Goal: Find specific page/section: Find specific page/section

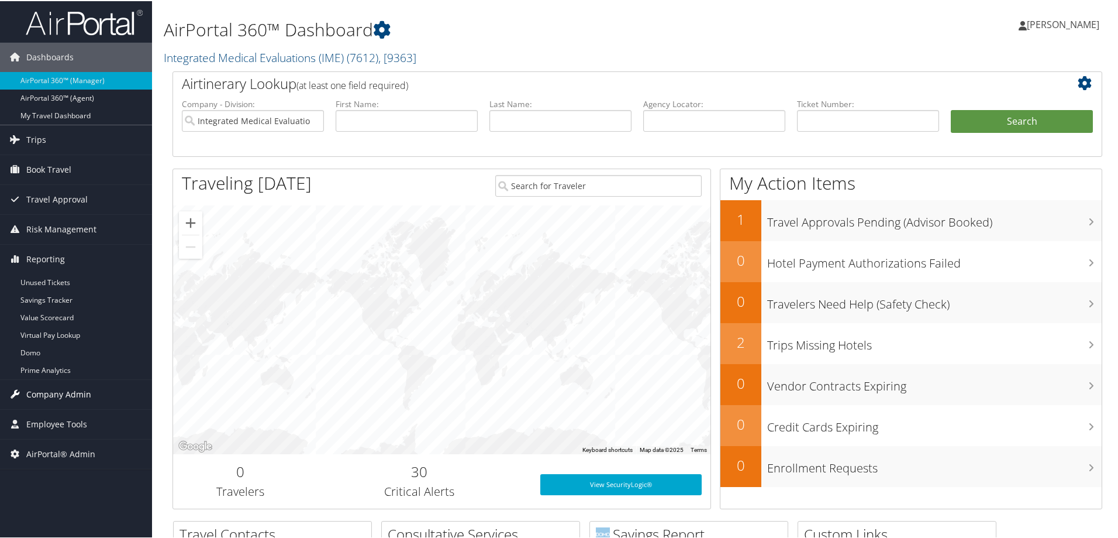
click at [60, 389] on span "Company Admin" at bounding box center [58, 392] width 65 height 29
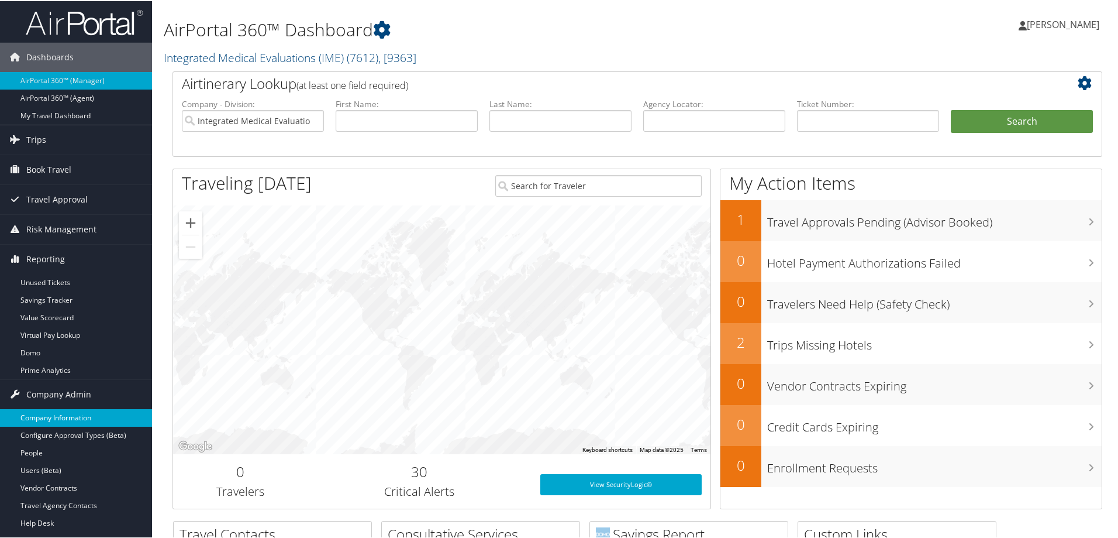
click at [46, 418] on link "Company Information" at bounding box center [76, 417] width 152 height 18
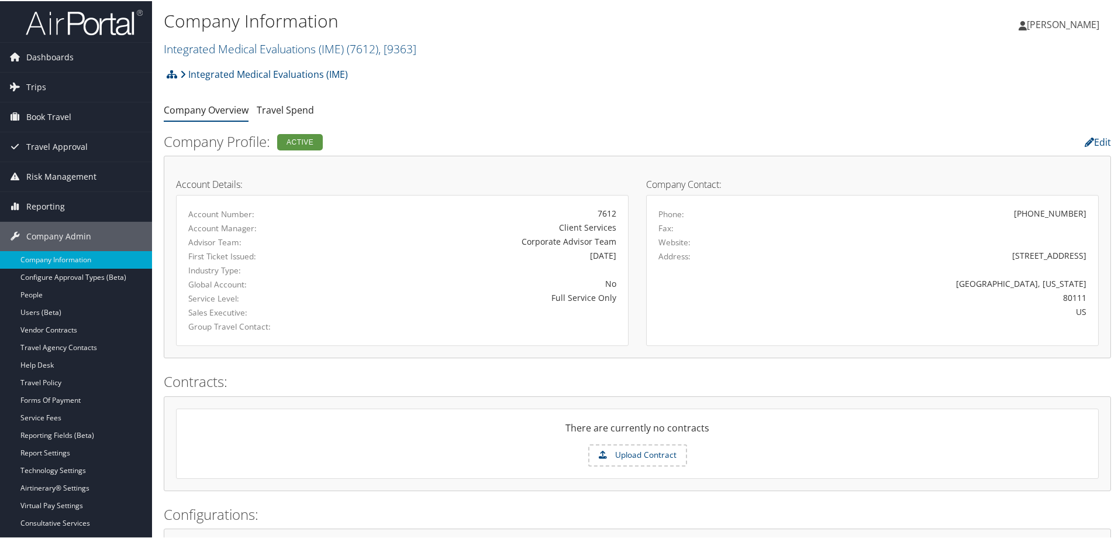
click at [466, 511] on h2 "Configurations:" at bounding box center [638, 513] width 948 height 20
click at [252, 46] on link "Integrated Medical Evaluations (IME) ( 7612 ) , [ 9363 ]" at bounding box center [290, 48] width 253 height 16
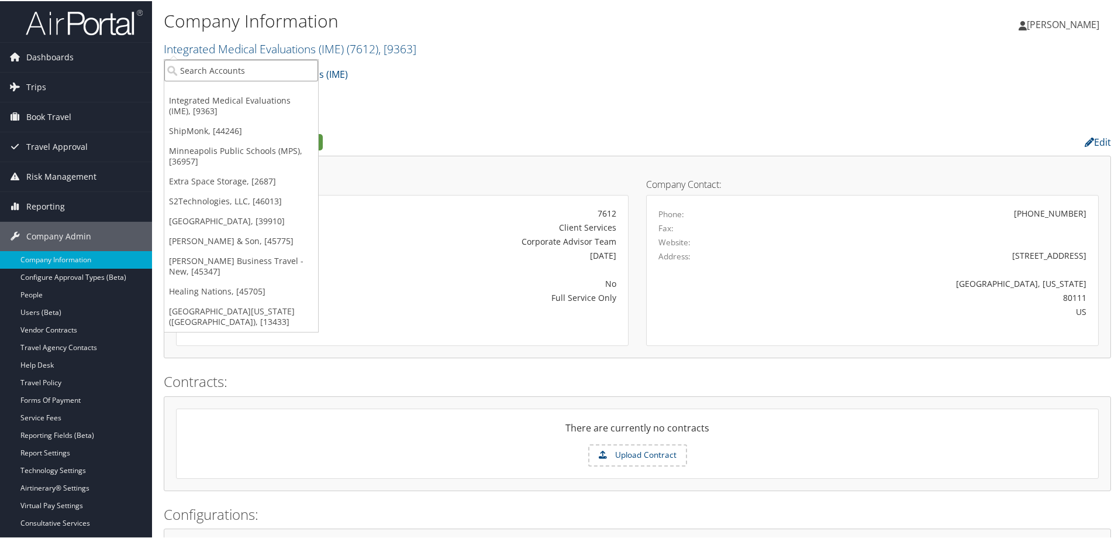
click at [219, 73] on input "search" at bounding box center [241, 69] width 154 height 22
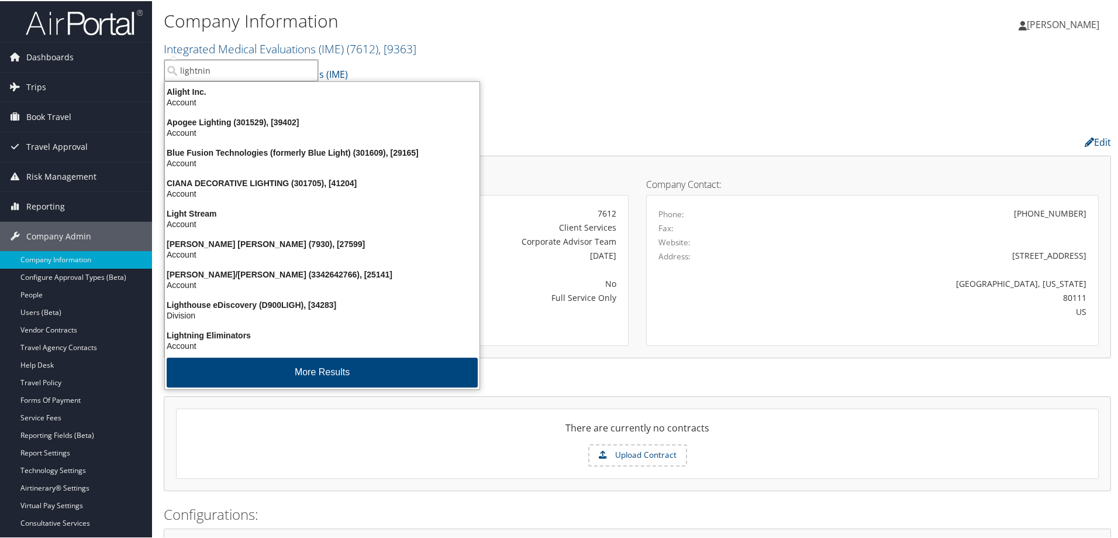
type input "lightning"
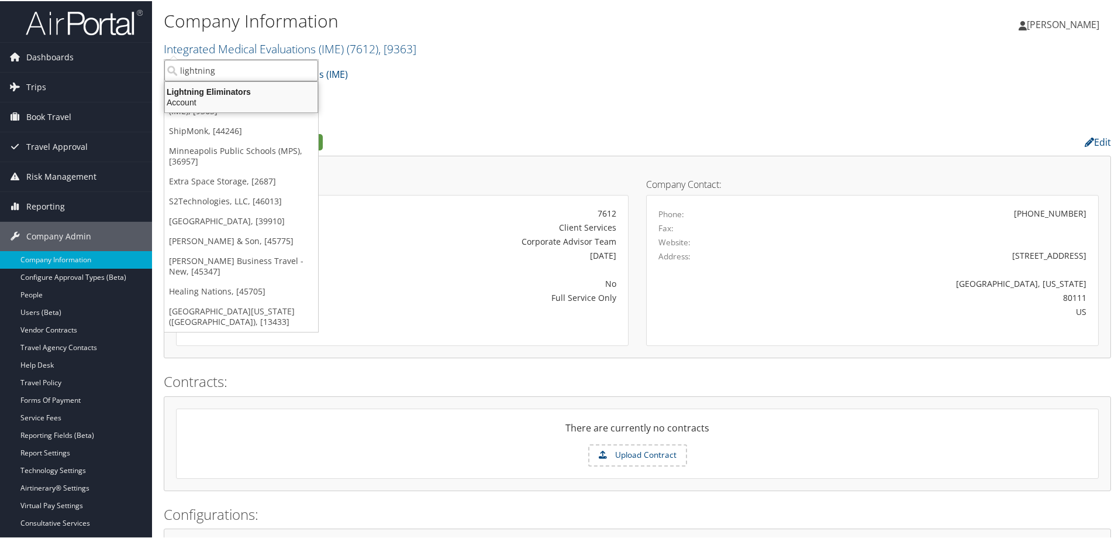
click at [216, 101] on div "Account" at bounding box center [241, 101] width 167 height 11
